Goal: Transaction & Acquisition: Purchase product/service

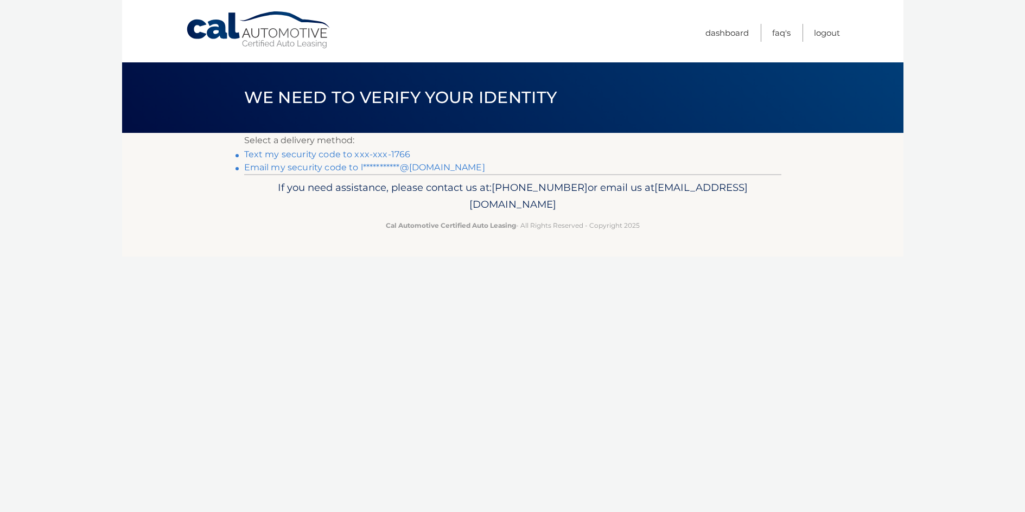
click at [347, 153] on link "Text my security code to xxx-xxx-1766" at bounding box center [327, 154] width 167 height 10
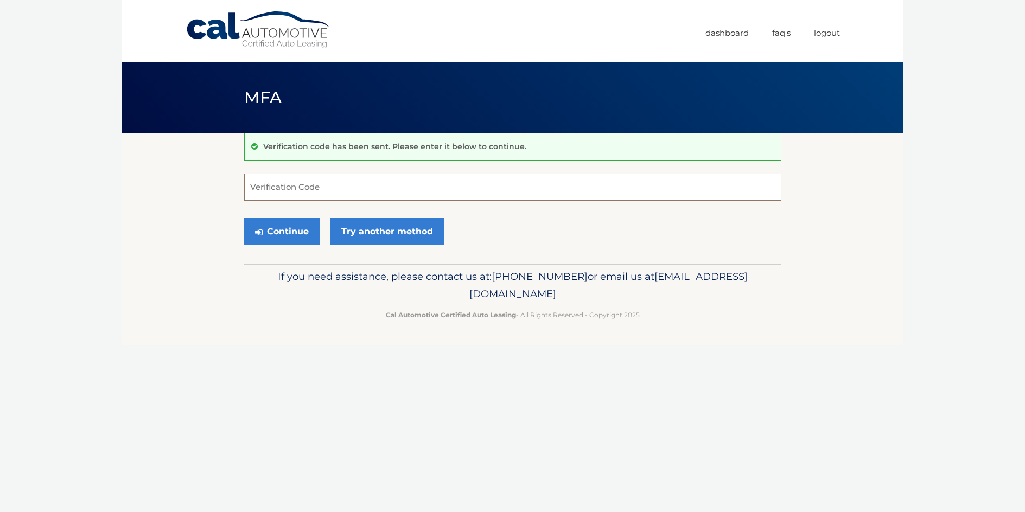
click at [343, 184] on input "Verification Code" at bounding box center [512, 187] width 537 height 27
type input "699230"
click at [281, 234] on button "Continue" at bounding box center [281, 231] width 75 height 27
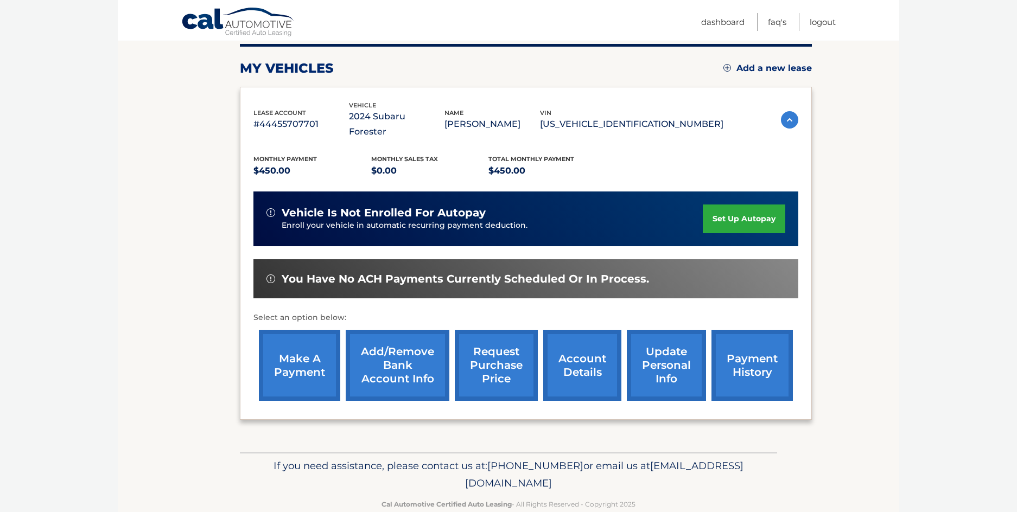
scroll to position [145, 0]
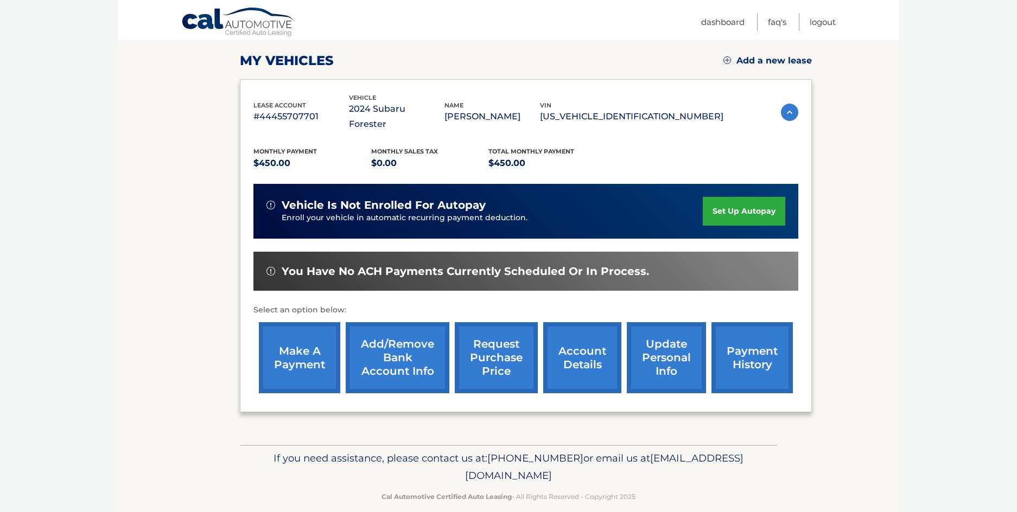
click at [743, 197] on link "set up autopay" at bounding box center [744, 211] width 82 height 29
click at [308, 333] on link "make a payment" at bounding box center [299, 357] width 81 height 71
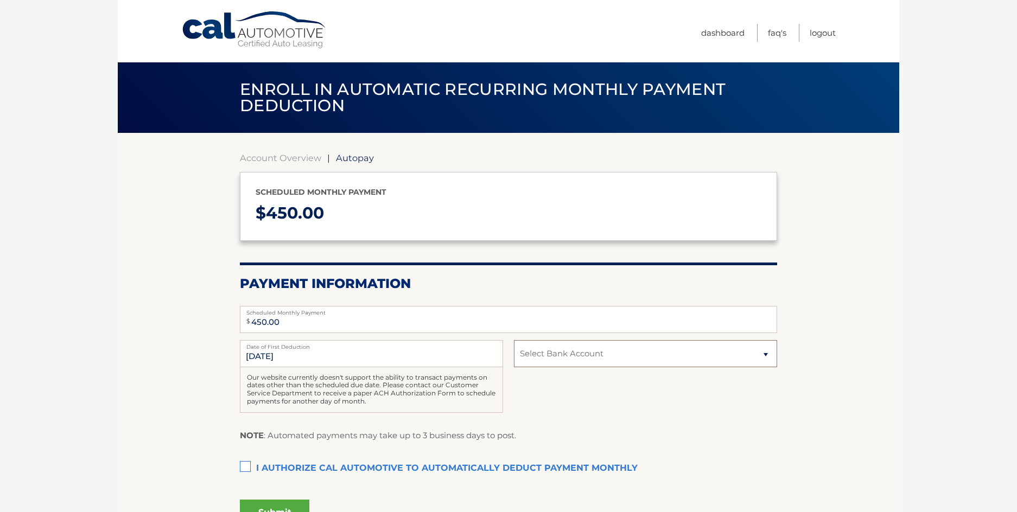
click at [769, 356] on select "Select Bank Account Checking JPMORGAN CHASE BANK, NA *****8314 Checking JPMORGA…" at bounding box center [645, 353] width 263 height 27
select select "NTQ3NjljYTAtZDlhOS00YjMzLWI3N2UtMzUzNTljNzBjY2Q1"
click at [514, 340] on select "Select Bank Account Checking JPMORGAN CHASE BANK, NA *****8314 Checking JPMORGA…" at bounding box center [645, 353] width 263 height 27
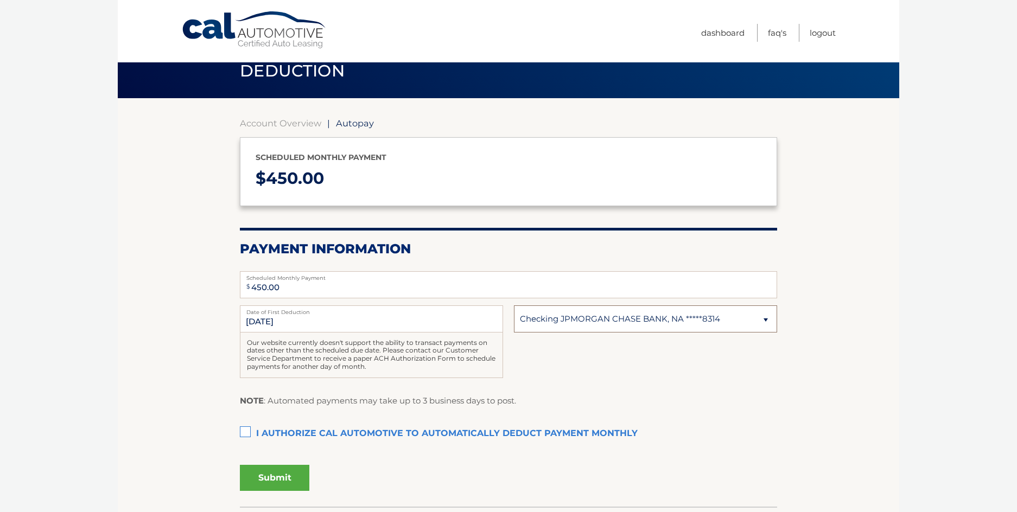
scroll to position [54, 0]
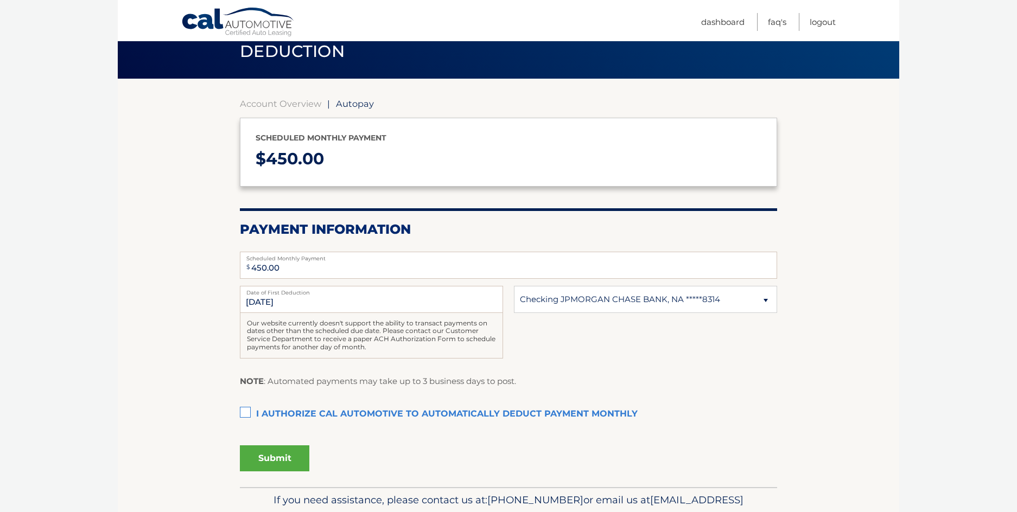
click at [248, 413] on label "I authorize cal automotive to automatically deduct payment monthly This checkbo…" at bounding box center [508, 415] width 537 height 22
click at [0, 0] on input "I authorize cal automotive to automatically deduct payment monthly This checkbo…" at bounding box center [0, 0] width 0 height 0
click at [242, 411] on label "I authorize cal automotive to automatically deduct payment monthly This checkbo…" at bounding box center [508, 415] width 537 height 22
click at [0, 0] on input "I authorize cal automotive to automatically deduct payment monthly This checkbo…" at bounding box center [0, 0] width 0 height 0
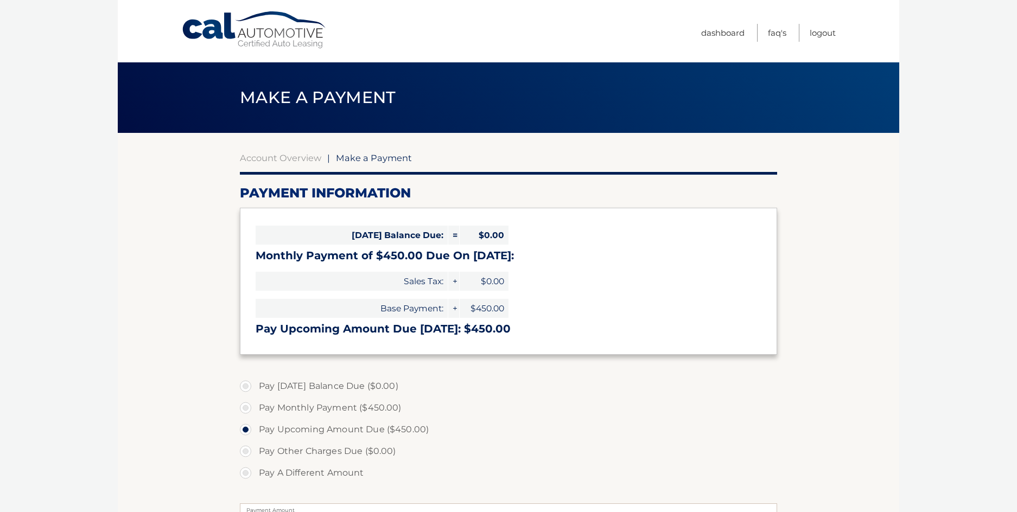
click at [574, 422] on label "Pay Upcoming Amount Due ($450.00)" at bounding box center [508, 430] width 537 height 22
click at [255, 422] on input "Pay Upcoming Amount Due ($450.00)" at bounding box center [249, 427] width 11 height 17
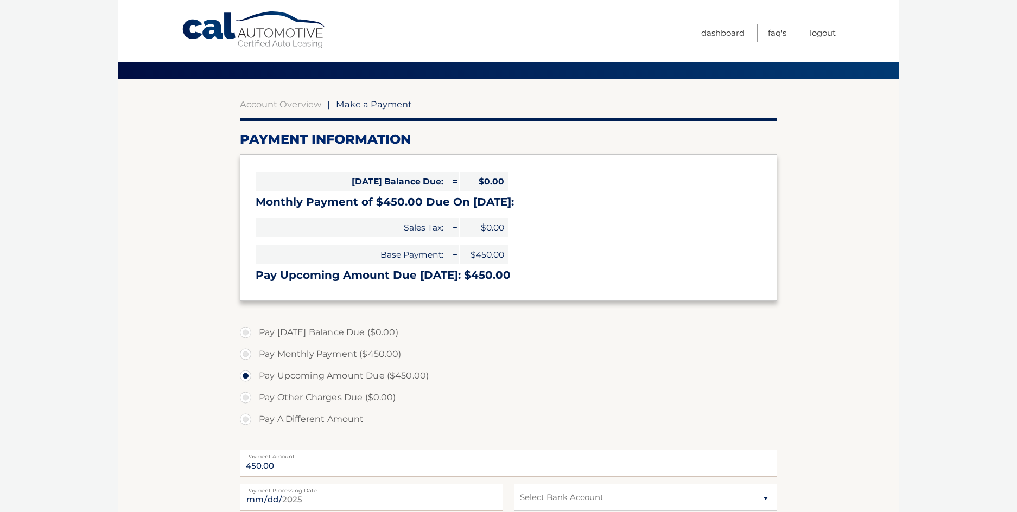
scroll to position [217, 0]
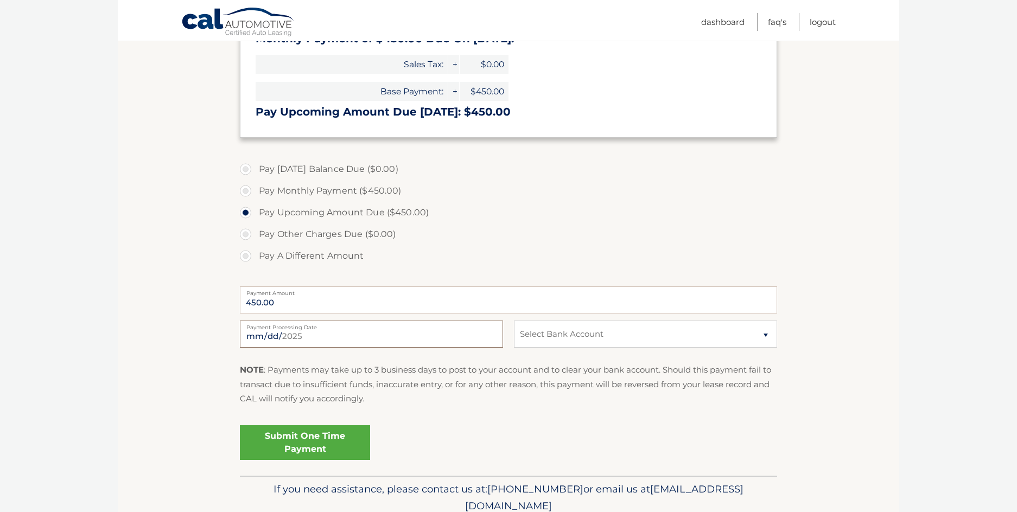
click at [361, 331] on input "2025-09-01" at bounding box center [371, 334] width 263 height 27
type input "2025-09-04"
click at [543, 334] on select "Select Bank Account Checking JPMORGAN CHASE BANK, NA *****8314 Checking JPMORGA…" at bounding box center [645, 334] width 263 height 27
select select "NTQ3NjljYTAtZDlhOS00YjMzLWI3N2UtMzUzNTljNzBjY2Q1"
click at [514, 321] on select "Select Bank Account Checking JPMORGAN CHASE BANK, NA *****8314 Checking JPMORGA…" at bounding box center [645, 334] width 263 height 27
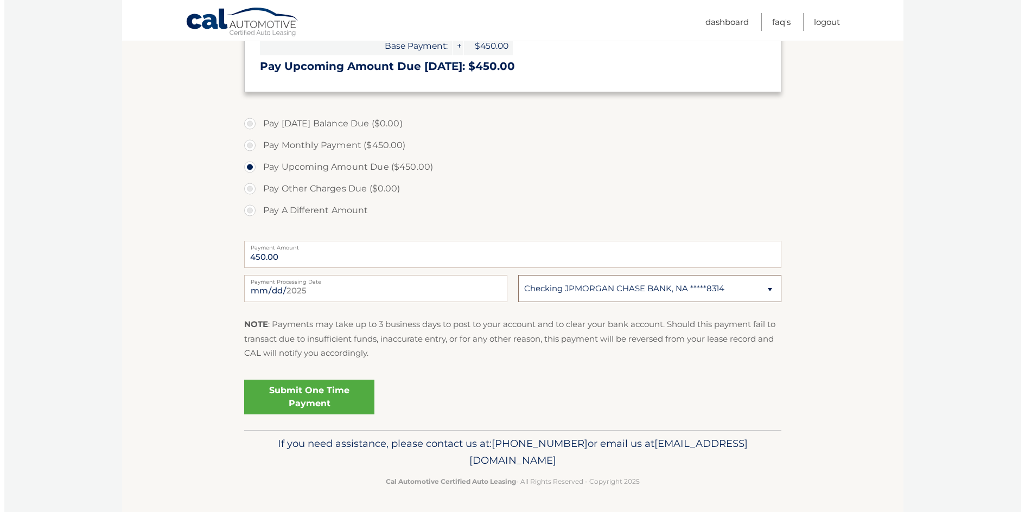
scroll to position [263, 0]
click at [335, 398] on link "Submit One Time Payment" at bounding box center [305, 396] width 130 height 35
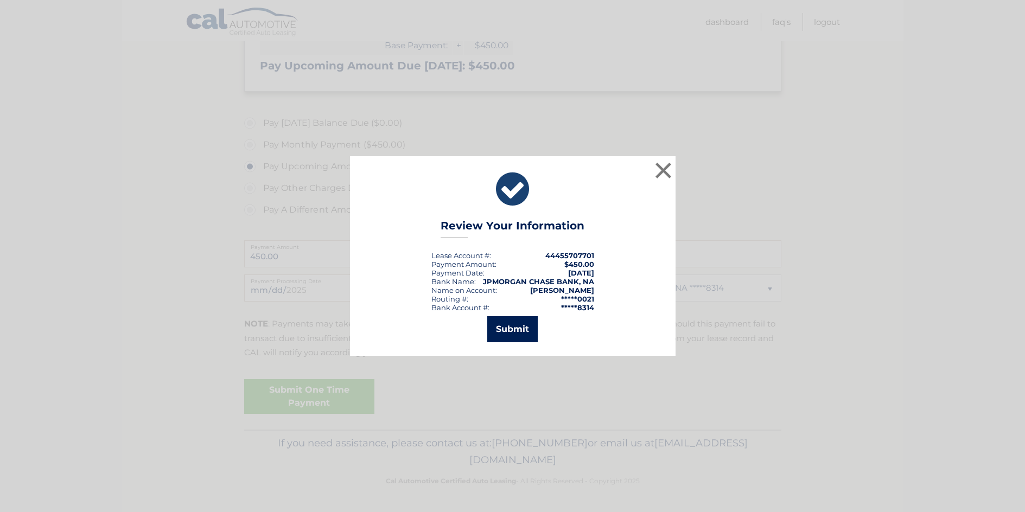
click at [506, 324] on button "Submit" at bounding box center [512, 329] width 50 height 26
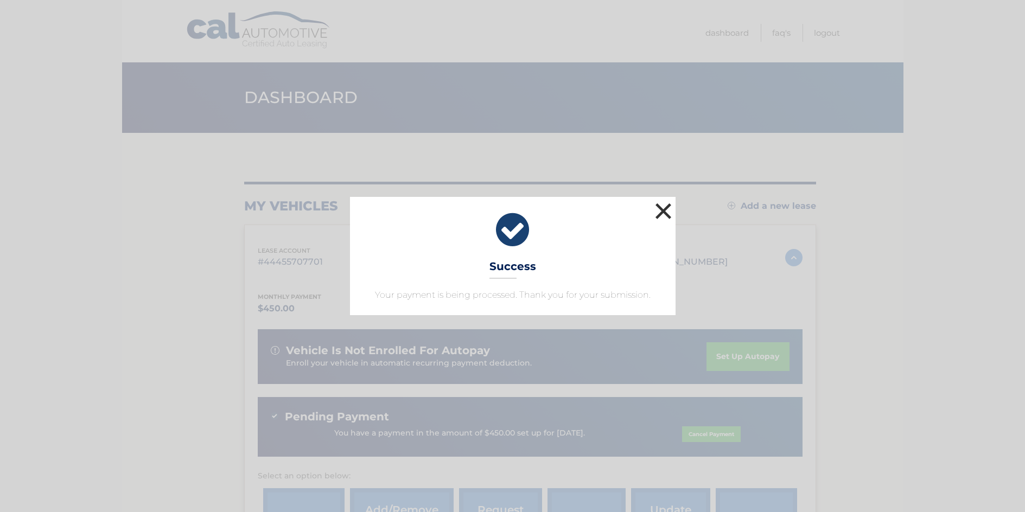
drag, startPoint x: 661, startPoint y: 204, endPoint x: 680, endPoint y: 190, distance: 24.1
click at [661, 204] on button "×" at bounding box center [664, 211] width 22 height 22
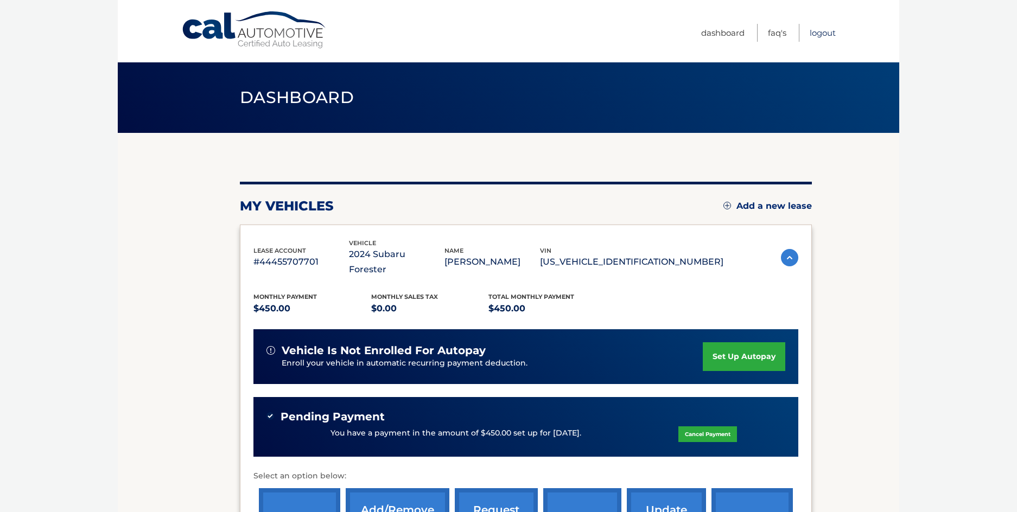
click at [826, 33] on link "Logout" at bounding box center [823, 33] width 26 height 18
